Goal: Information Seeking & Learning: Learn about a topic

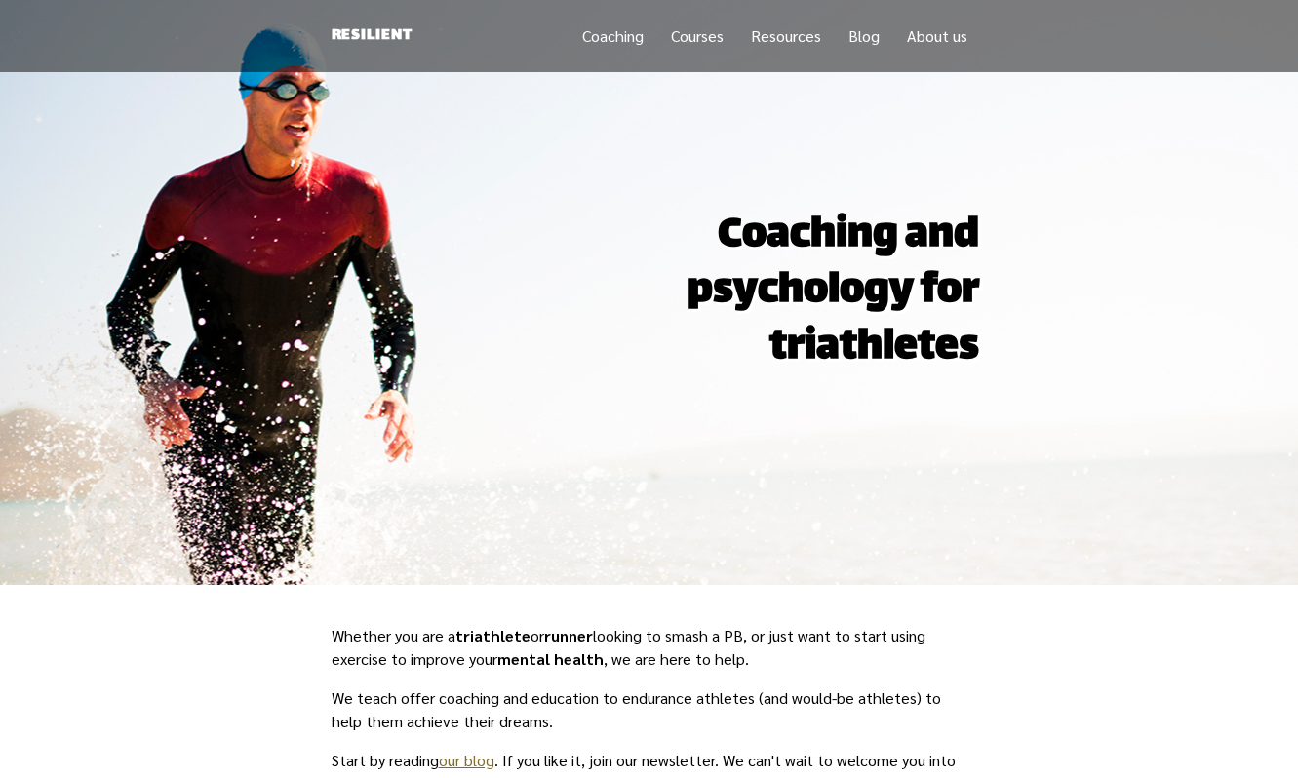
click at [708, 40] on link "Courses" at bounding box center [697, 35] width 53 height 20
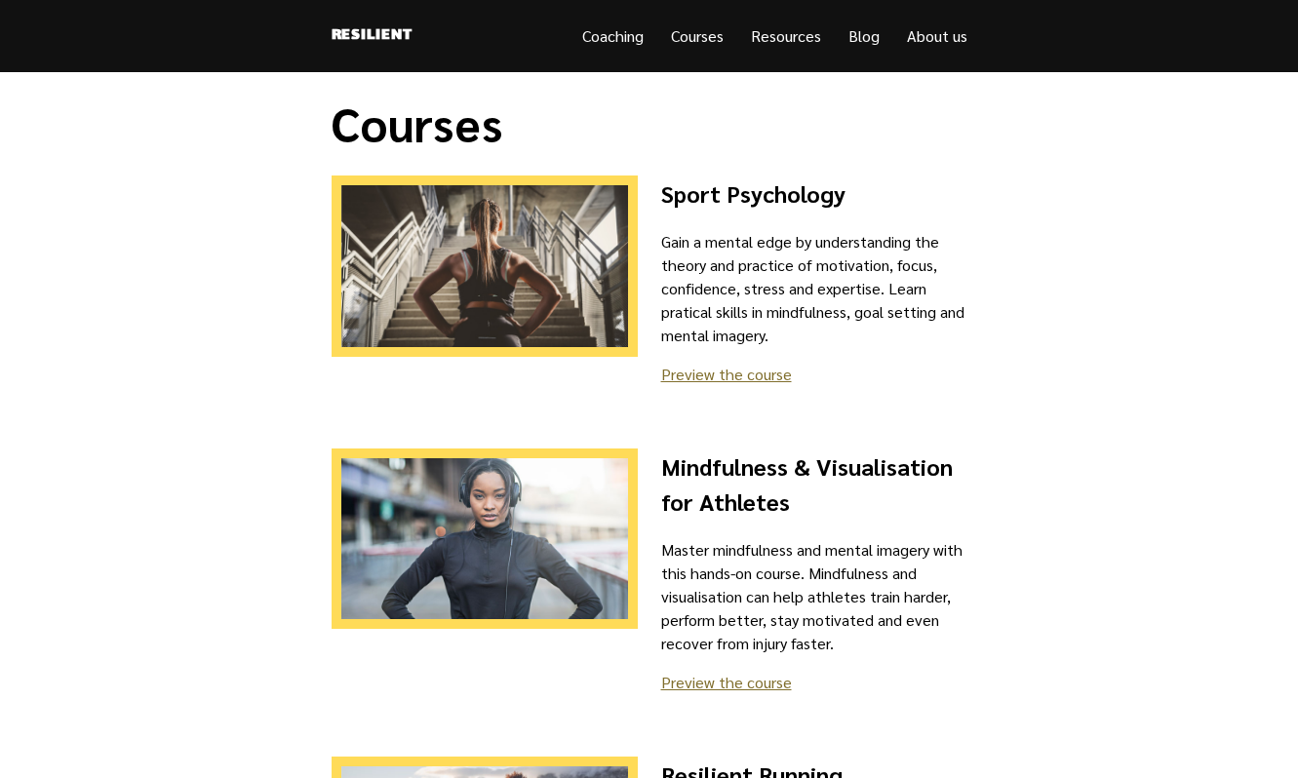
scroll to position [17, 0]
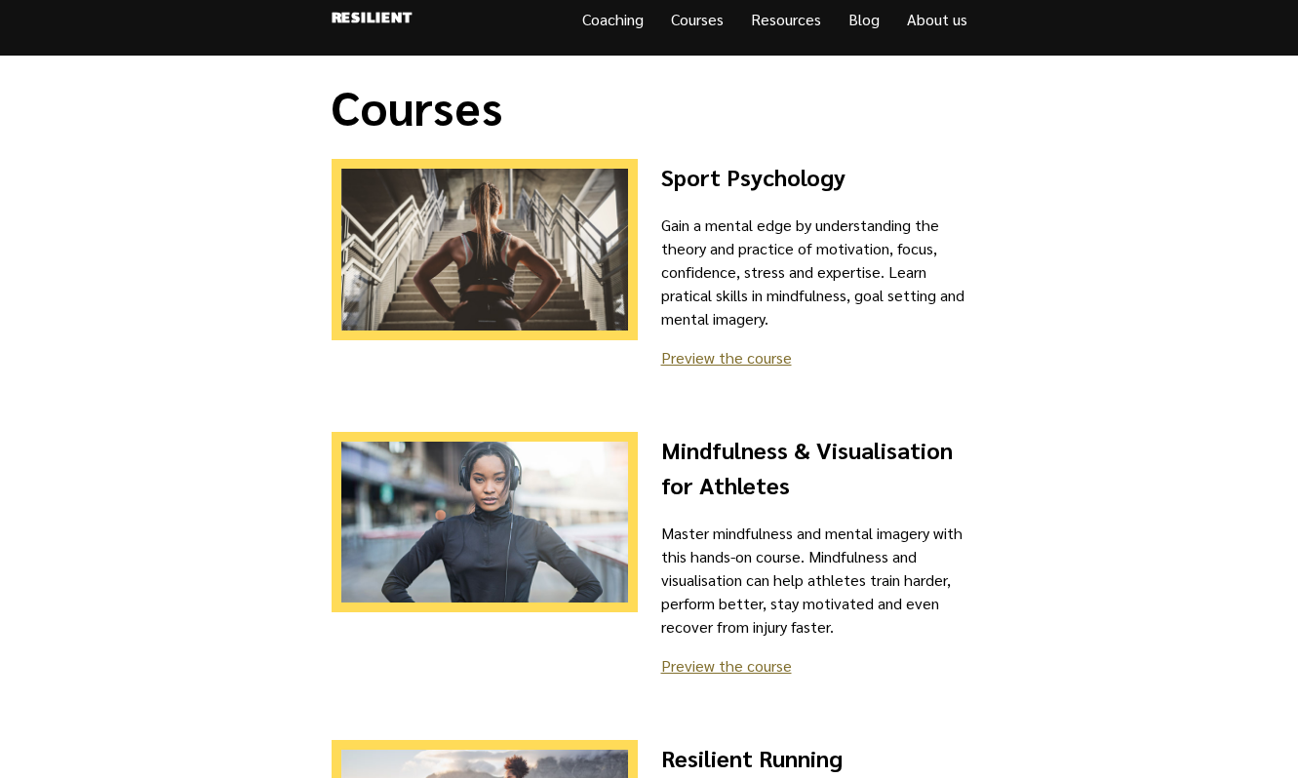
click at [741, 358] on link "Preview the course" at bounding box center [726, 357] width 131 height 20
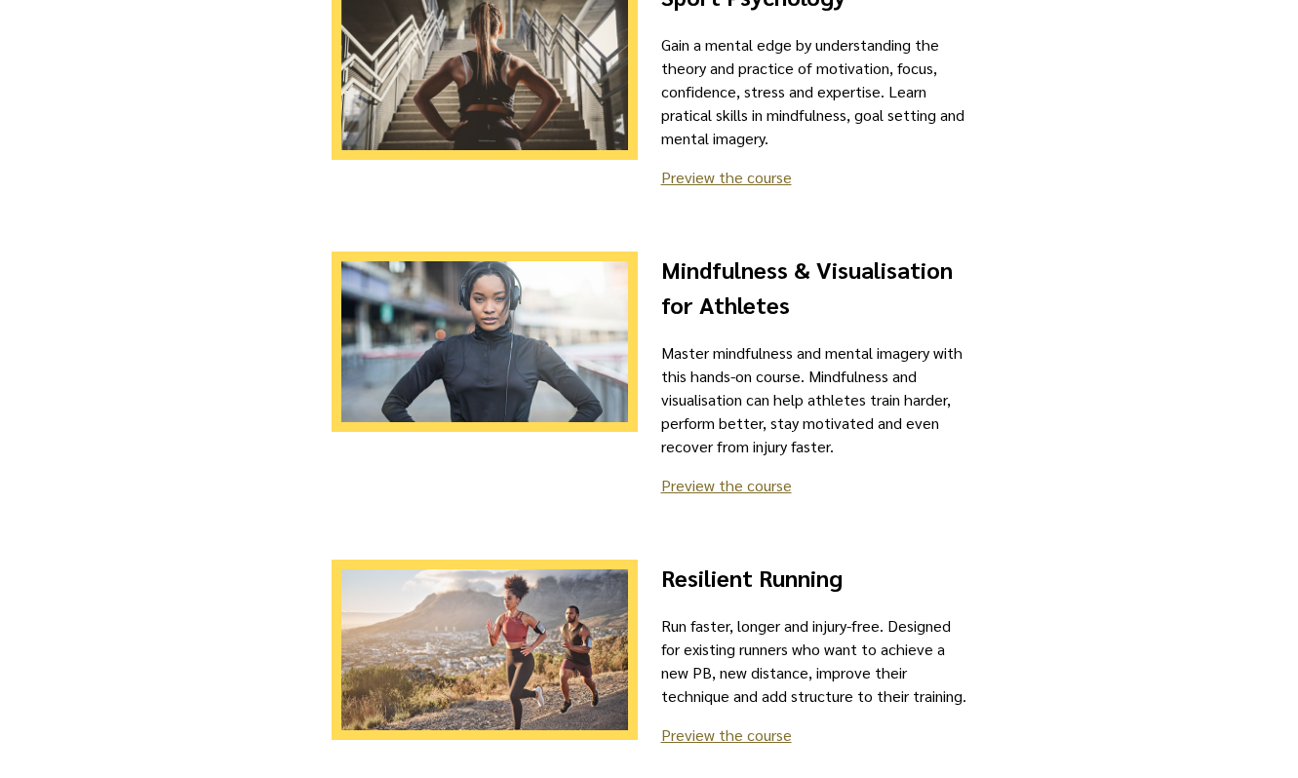
scroll to position [329, 0]
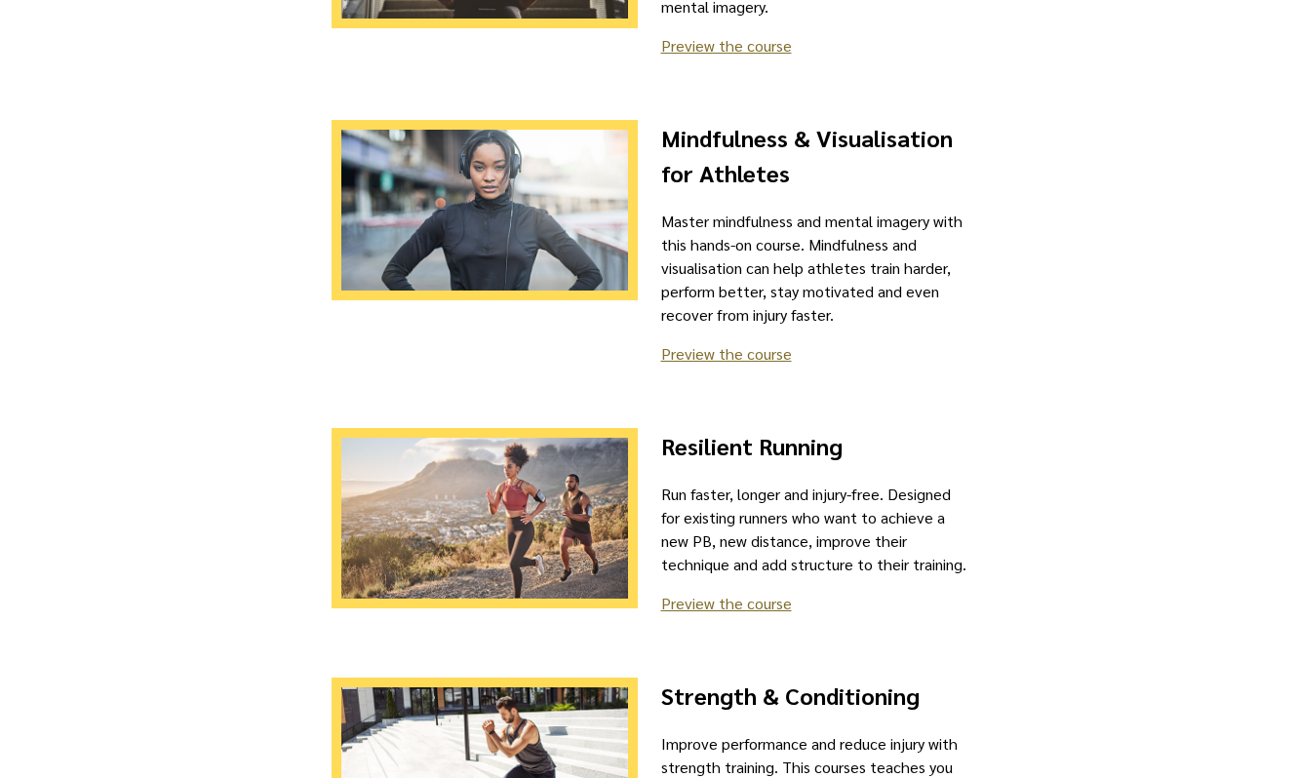
click at [742, 351] on link "Preview the course" at bounding box center [726, 353] width 131 height 20
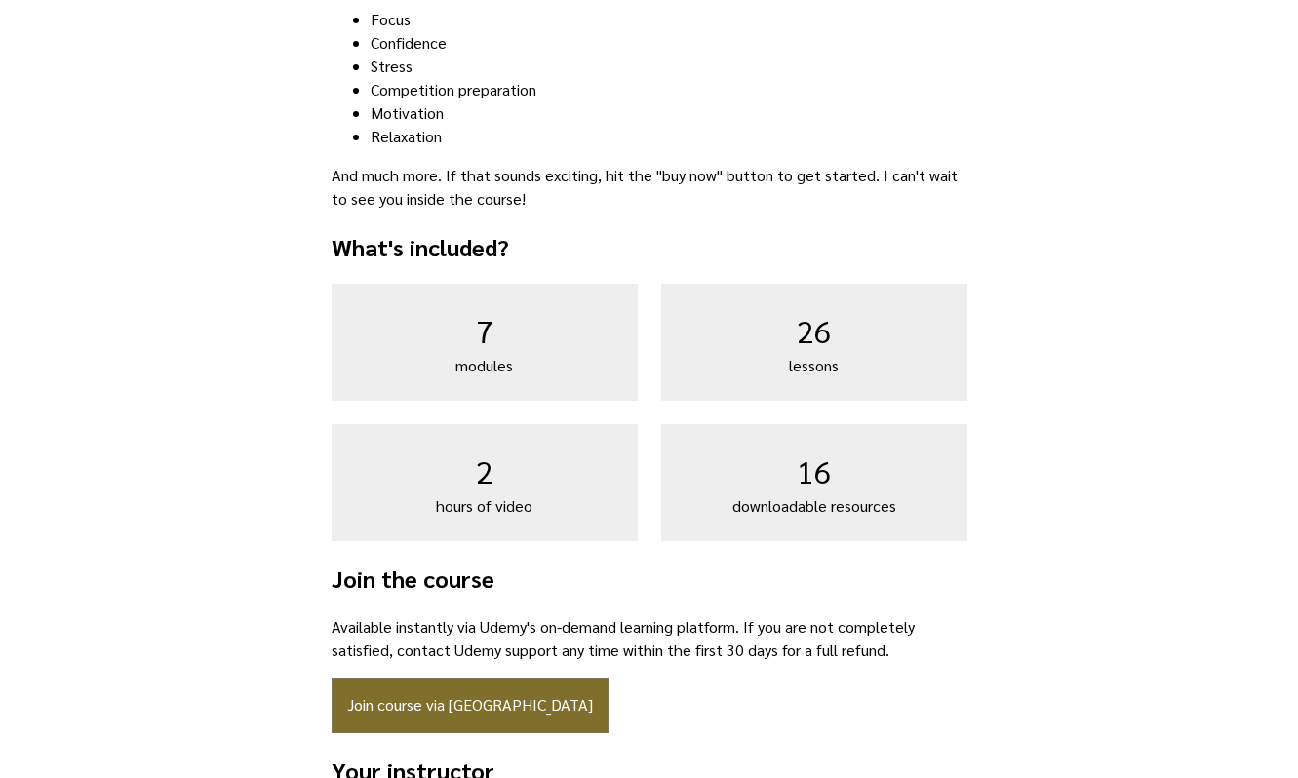
scroll to position [709, 0]
